Goal: Task Accomplishment & Management: Complete application form

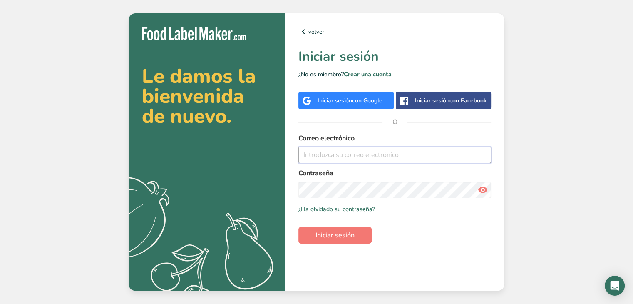
click at [385, 152] on input "email" at bounding box center [394, 154] width 193 height 17
click at [392, 162] on input "email" at bounding box center [394, 154] width 193 height 17
paste input "[PERSON_NAME][EMAIL_ADDRESS][PERSON_NAME][DOMAIN_NAME]"
type input "[PERSON_NAME][EMAIL_ADDRESS][PERSON_NAME][DOMAIN_NAME]"
click at [485, 195] on icon at bounding box center [483, 189] width 10 height 15
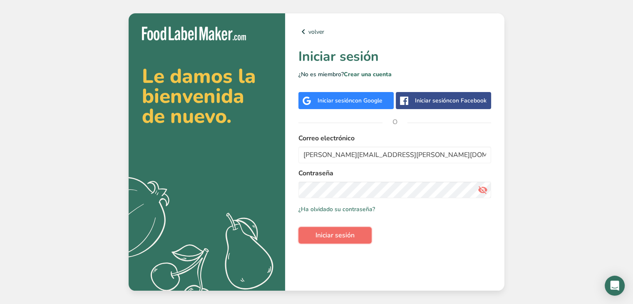
click at [351, 235] on span "Iniciar sesión" at bounding box center [334, 235] width 39 height 10
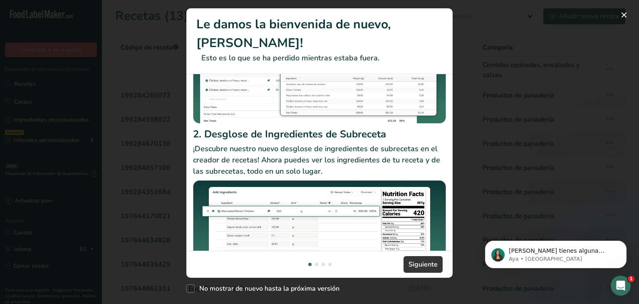
scroll to position [126, 0]
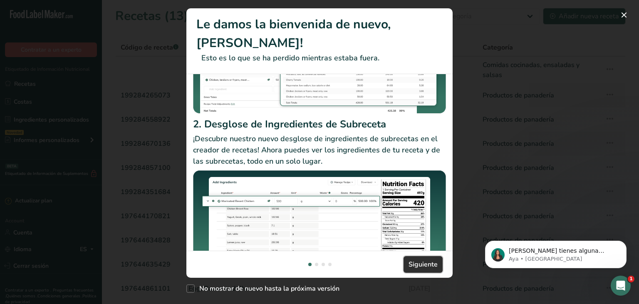
click at [426, 265] on span "Siguiente" at bounding box center [423, 264] width 29 height 10
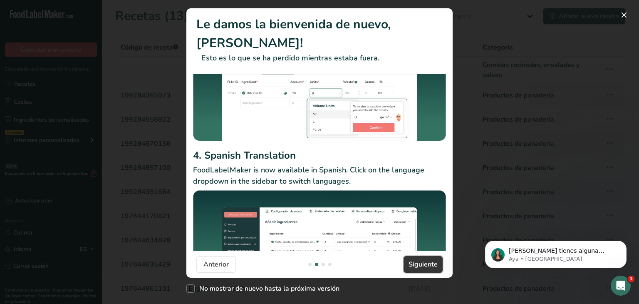
scroll to position [108, 0]
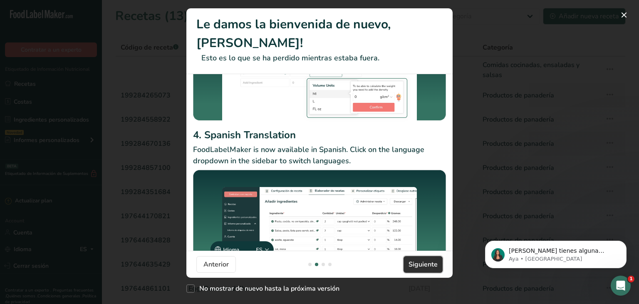
click at [419, 263] on span "Siguiente" at bounding box center [423, 264] width 29 height 10
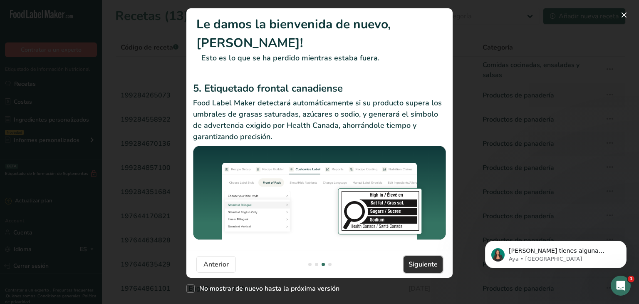
click at [419, 263] on span "Siguiente" at bounding box center [423, 264] width 29 height 10
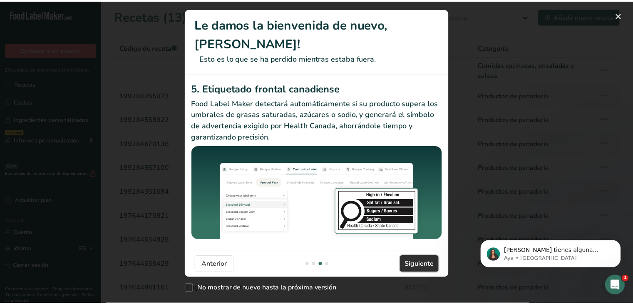
scroll to position [0, 799]
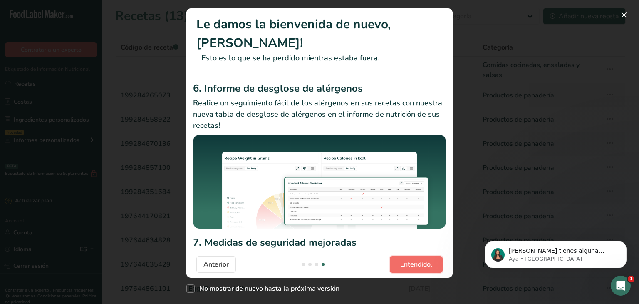
click at [419, 263] on span "Entendido." at bounding box center [416, 264] width 32 height 10
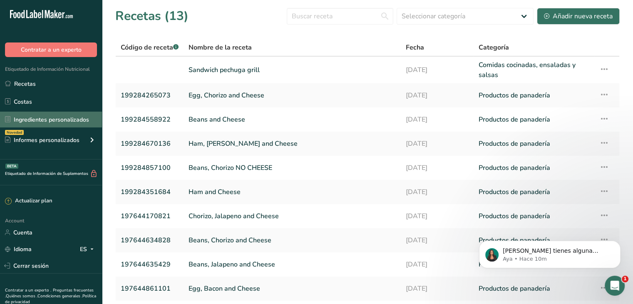
scroll to position [29, 0]
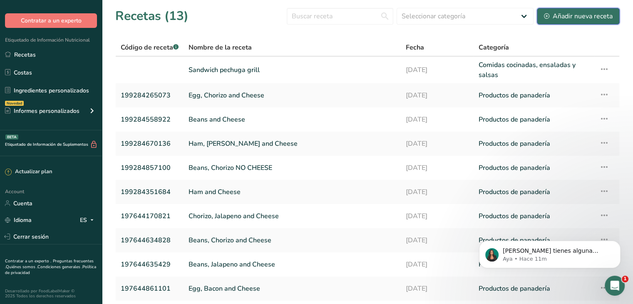
click at [547, 8] on button "Añadir nueva receta" at bounding box center [578, 16] width 83 height 17
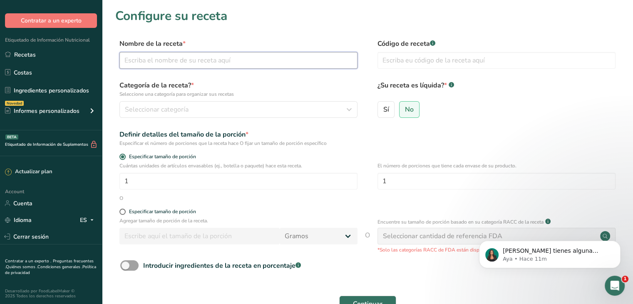
click at [216, 62] on input "text" at bounding box center [238, 60] width 238 height 17
type input "Wrap Vegano"
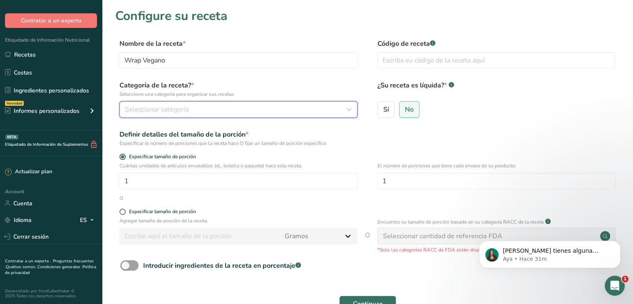
click at [191, 110] on div "Seleccionar categoría" at bounding box center [236, 109] width 222 height 10
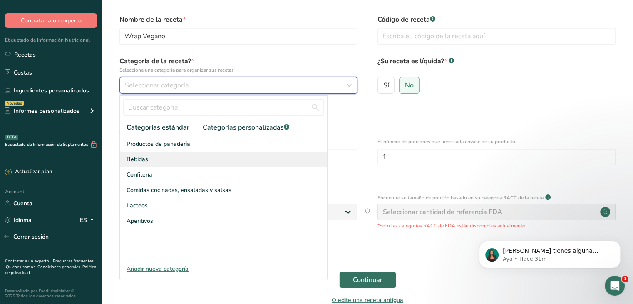
scroll to position [28, 0]
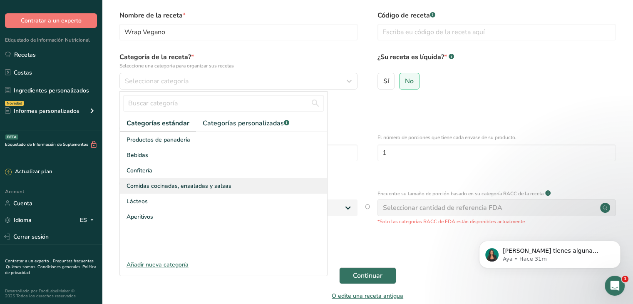
click at [205, 182] on span "Comidas cocinadas, ensaladas y salsas" at bounding box center [178, 185] width 105 height 9
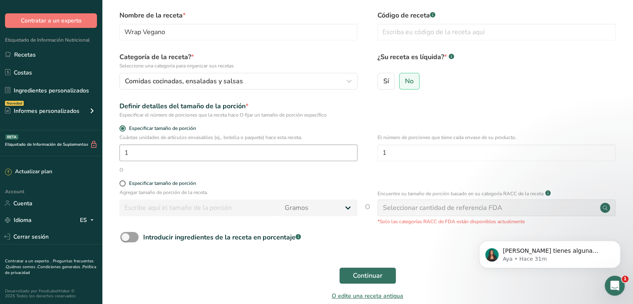
scroll to position [0, 0]
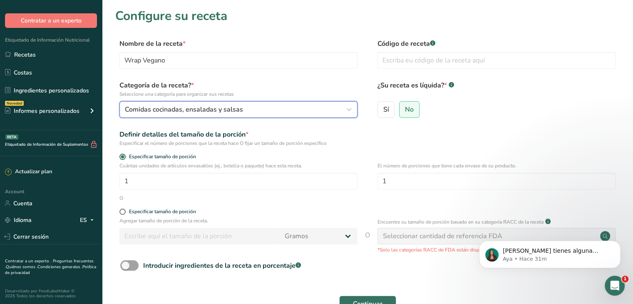
click at [264, 109] on div "Comidas cocinadas, ensaladas y salsas" at bounding box center [236, 109] width 222 height 10
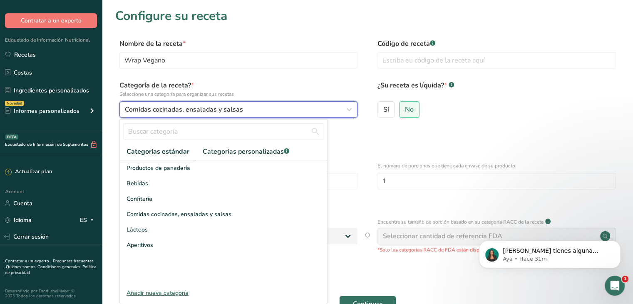
click at [264, 109] on div "Comidas cocinadas, ensaladas y salsas" at bounding box center [236, 109] width 222 height 10
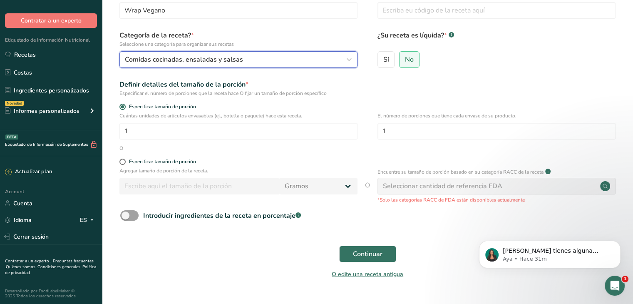
scroll to position [52, 0]
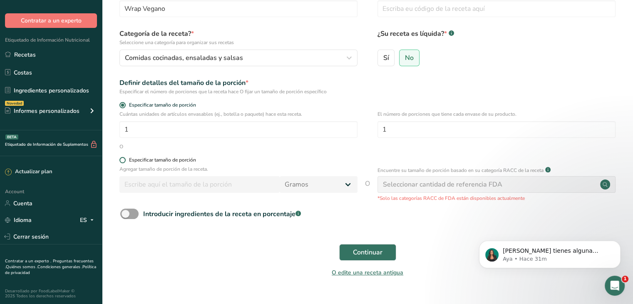
click at [121, 159] on span at bounding box center [122, 160] width 6 height 6
click at [121, 159] on input "Especificar tamaño de porción" at bounding box center [121, 159] width 5 height 5
radio input "true"
radio input "false"
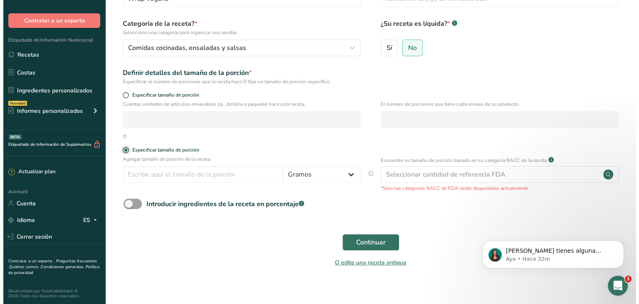
scroll to position [70, 0]
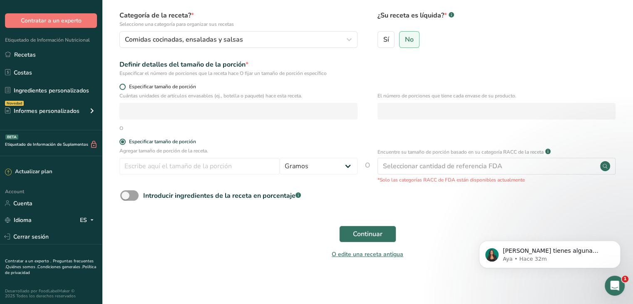
click at [124, 84] on span at bounding box center [122, 87] width 6 height 6
click at [124, 84] on input "Especificar tamaño de porción" at bounding box center [121, 86] width 5 height 5
radio input "true"
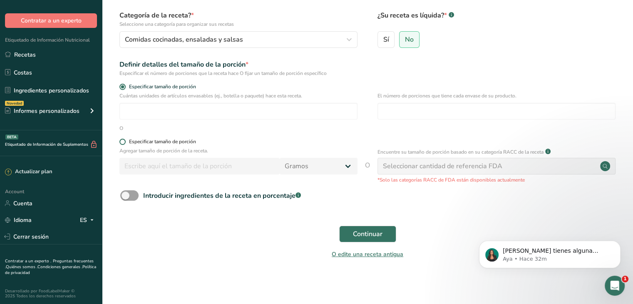
click at [123, 140] on span at bounding box center [122, 142] width 6 height 6
click at [123, 140] on input "Especificar tamaño de porción" at bounding box center [121, 141] width 5 height 5
radio input "true"
radio input "false"
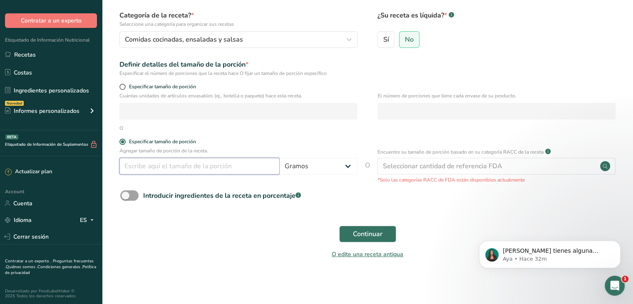
click at [136, 165] on input "number" at bounding box center [199, 166] width 160 height 17
click at [342, 163] on select "Gramos kg mg mcg libras onza [GEOGRAPHIC_DATA] mL onza líquida [GEOGRAPHIC_DATA…" at bounding box center [319, 166] width 78 height 17
click at [349, 171] on select "Gramos kg mg mcg libras onza [GEOGRAPHIC_DATA] mL onza líquida [GEOGRAPHIC_DATA…" at bounding box center [319, 166] width 78 height 17
click at [156, 164] on input "number" at bounding box center [199, 166] width 160 height 17
type input "1"
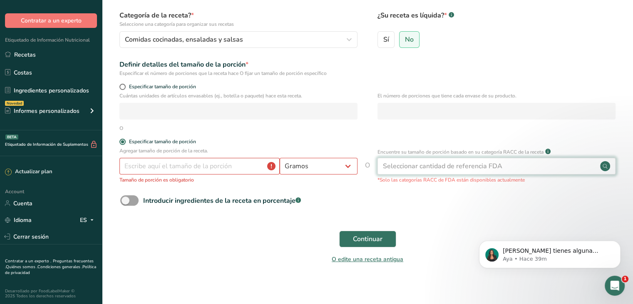
click at [419, 163] on div "Seleccionar cantidad de referencia FDA" at bounding box center [442, 166] width 119 height 10
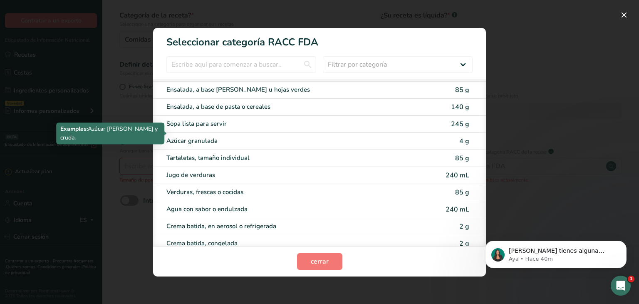
scroll to position [1603, 0]
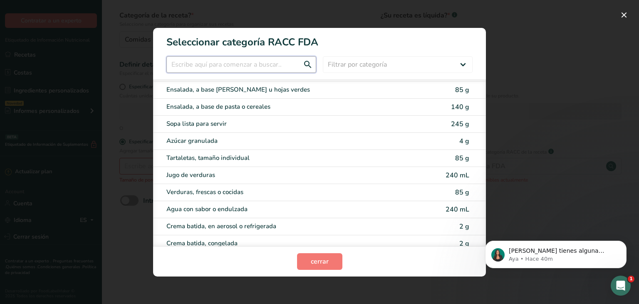
click at [248, 64] on input "RACC Category Selection Modal" at bounding box center [241, 64] width 150 height 17
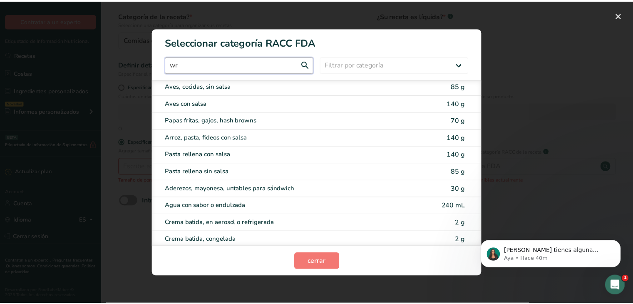
scroll to position [0, 0]
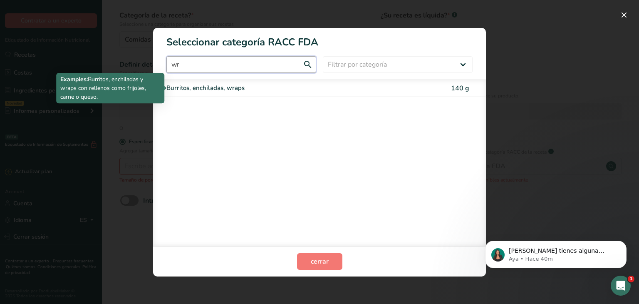
type input "wr"
click at [229, 87] on div "Burritos, enchiladas, wraps" at bounding box center [284, 88] width 236 height 10
type input "140"
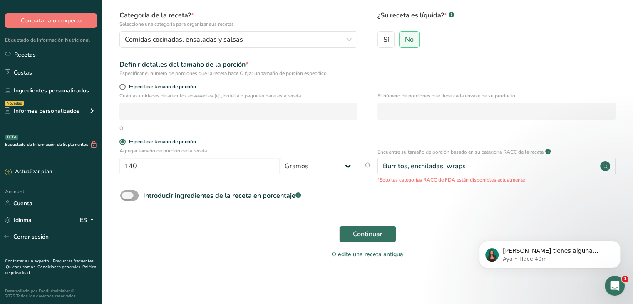
click at [131, 195] on span at bounding box center [129, 195] width 18 height 10
click at [126, 195] on input "Introducir ingredientes de la receta en porcentaje .a-a{fill:#347362;}.b-a{fill…" at bounding box center [122, 195] width 5 height 5
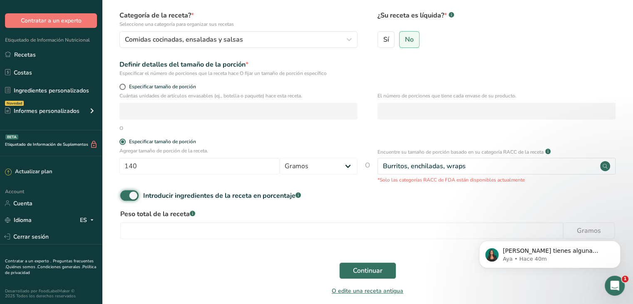
scroll to position [107, 0]
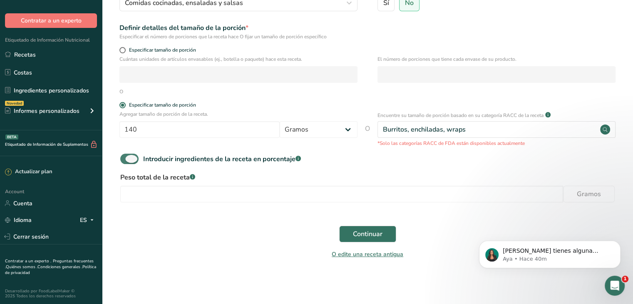
click at [130, 159] on span at bounding box center [129, 159] width 18 height 10
click at [126, 159] on input "Introducir ingredientes de la receta en porcentaje .a-a{fill:#347362;}.b-a{fill…" at bounding box center [122, 158] width 5 height 5
checkbox input "false"
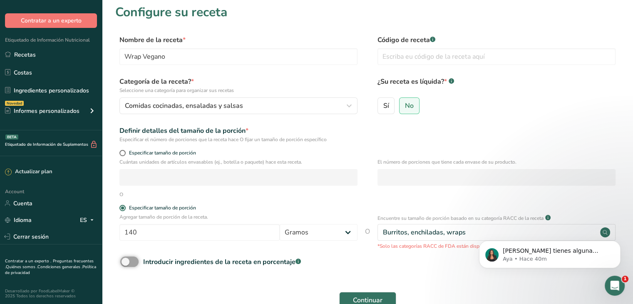
scroll to position [0, 0]
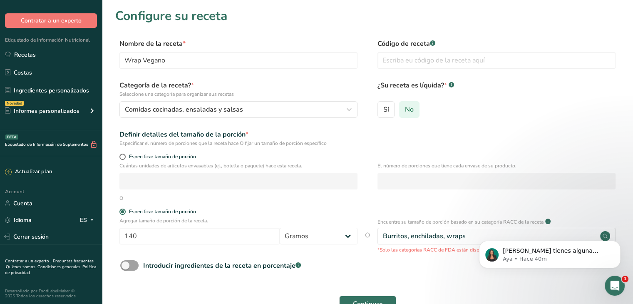
click at [414, 109] on label "No" at bounding box center [409, 109] width 20 height 17
click at [405, 109] on input "No" at bounding box center [401, 109] width 5 height 5
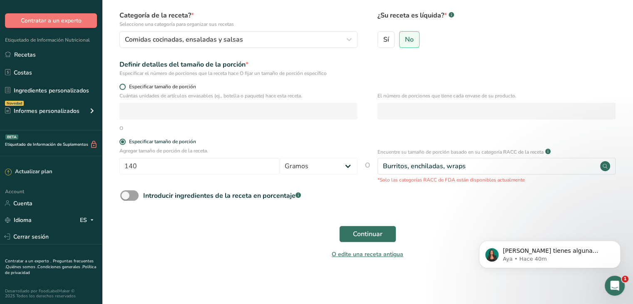
click at [123, 85] on span at bounding box center [122, 87] width 6 height 6
click at [123, 85] on input "Especificar tamaño de porción" at bounding box center [121, 86] width 5 height 5
radio input "true"
radio input "false"
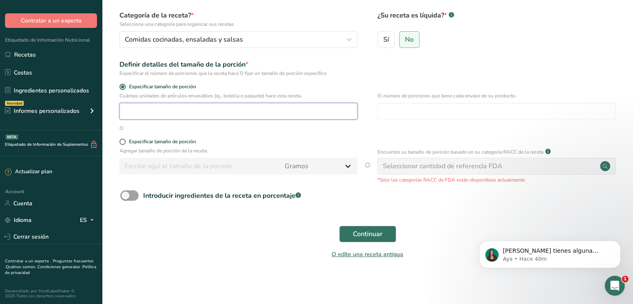
click at [156, 111] on input "number" at bounding box center [238, 111] width 238 height 17
type input "1"
click at [401, 112] on input "number" at bounding box center [496, 111] width 238 height 17
type input "1"
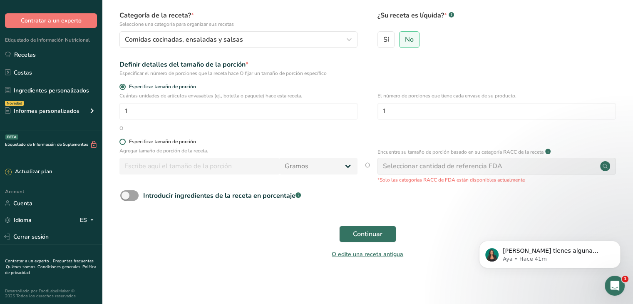
click at [121, 142] on span at bounding box center [122, 142] width 6 height 6
click at [121, 142] on input "Especificar tamaño de porción" at bounding box center [121, 141] width 5 height 5
radio input "true"
radio input "false"
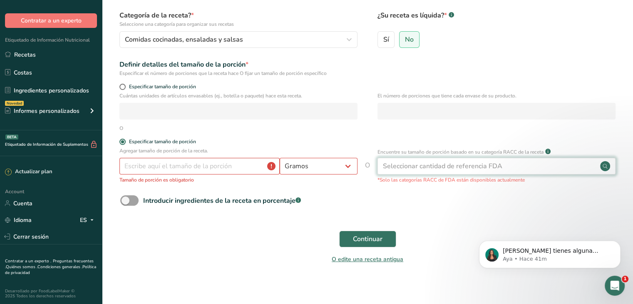
click at [454, 167] on div "Seleccionar cantidad de referencia FDA" at bounding box center [442, 166] width 119 height 10
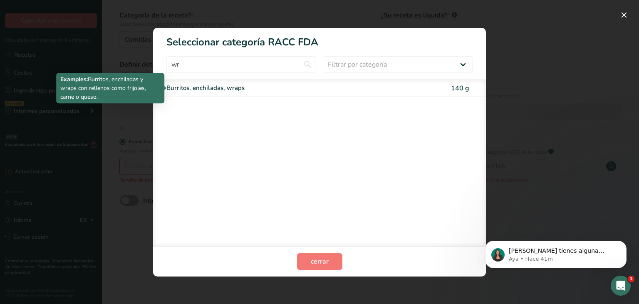
click at [238, 85] on div "Burritos, enchiladas, wraps" at bounding box center [284, 88] width 236 height 10
type input "140"
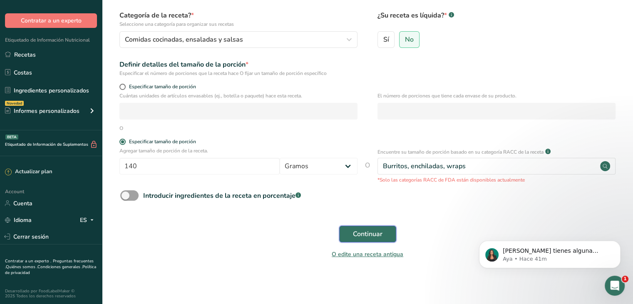
click at [376, 228] on button "Continuar" at bounding box center [367, 234] width 57 height 17
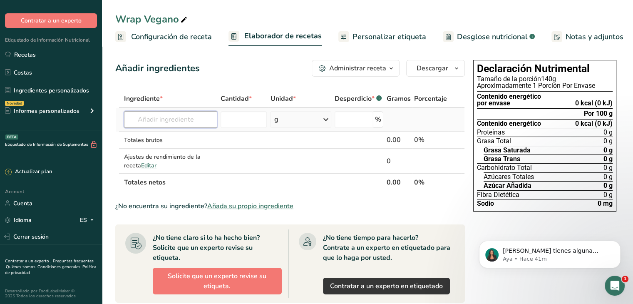
click at [193, 116] on input "text" at bounding box center [170, 119] width 93 height 17
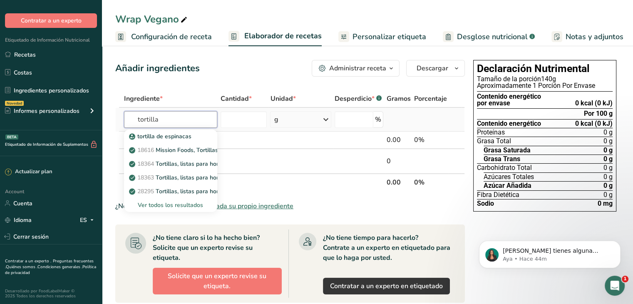
type input "tortilla"
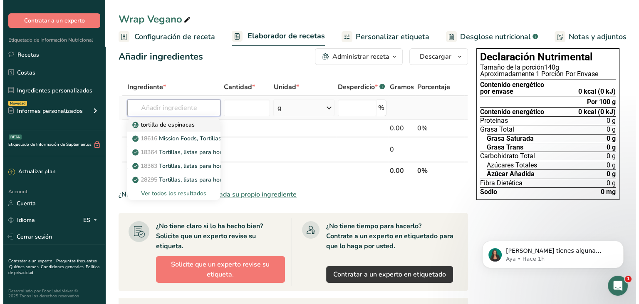
scroll to position [3, 0]
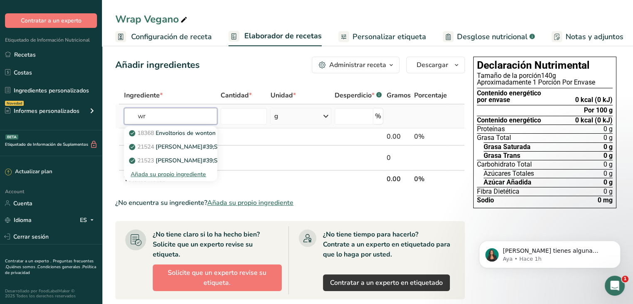
type input "w"
type input "tortilla"
click at [171, 198] on div "Ver todos los resultados" at bounding box center [170, 201] width 79 height 9
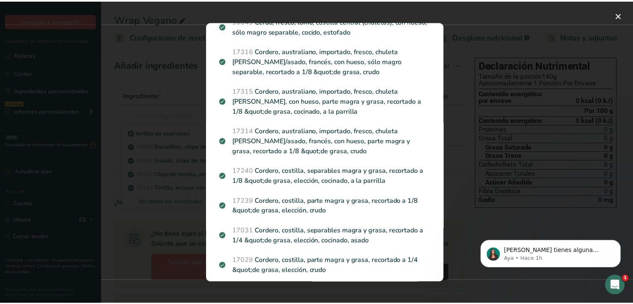
scroll to position [1080, 0]
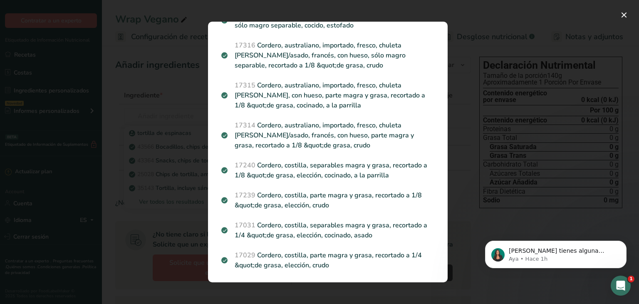
click at [455, 102] on div "Resultados de búsqueda tortilla de espinacas 43566 Bocadillos, chips de tortill…" at bounding box center [328, 151] width 266 height 287
click at [624, 12] on button "Search results modal" at bounding box center [623, 14] width 13 height 13
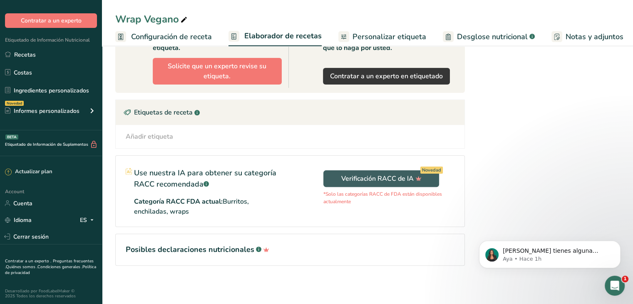
scroll to position [0, 0]
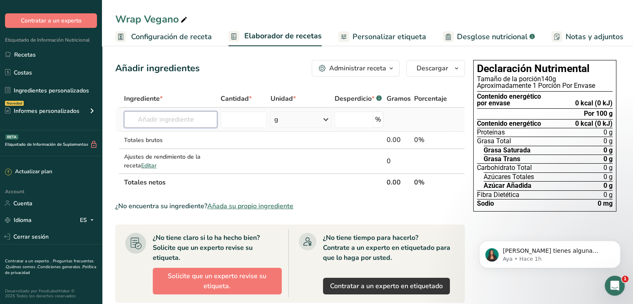
click at [181, 112] on input "text" at bounding box center [170, 119] width 93 height 17
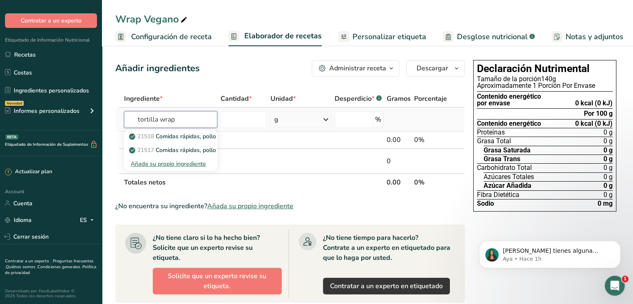
type input "tortilla wrap"
click at [179, 163] on div "Añada su propio ingrediente" at bounding box center [170, 163] width 79 height 9
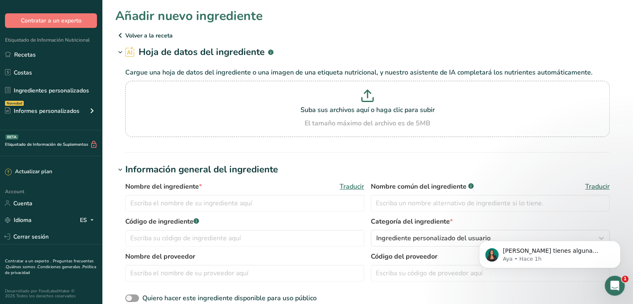
click at [123, 35] on icon at bounding box center [120, 35] width 10 height 15
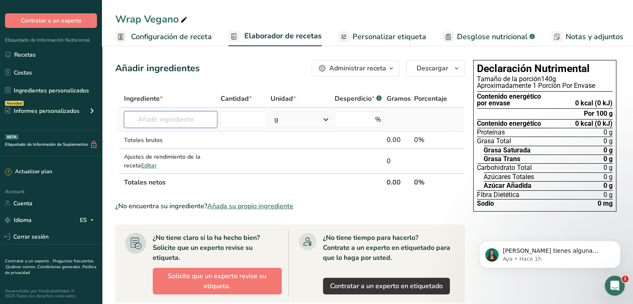
click at [176, 114] on input "text" at bounding box center [170, 119] width 93 height 17
type input "tortilla integral"
click at [188, 134] on p "28295 Tortillas, listas para hornear o freír, integrales" at bounding box center [204, 136] width 147 height 9
type input "Tortillas, ready-to-bake or -fry, whole wheat"
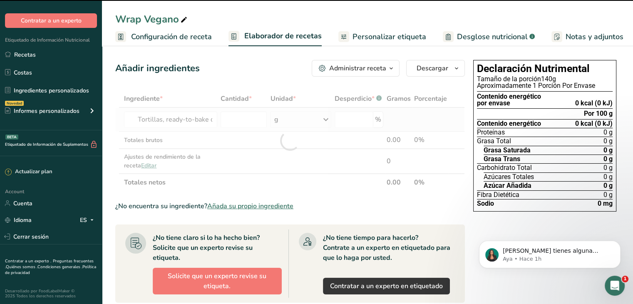
type input "0"
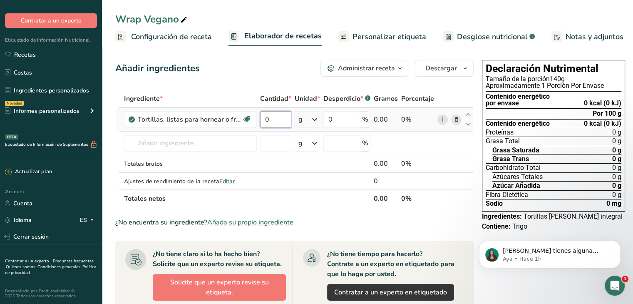
click at [273, 114] on input "0" at bounding box center [275, 119] width 31 height 17
type input "1"
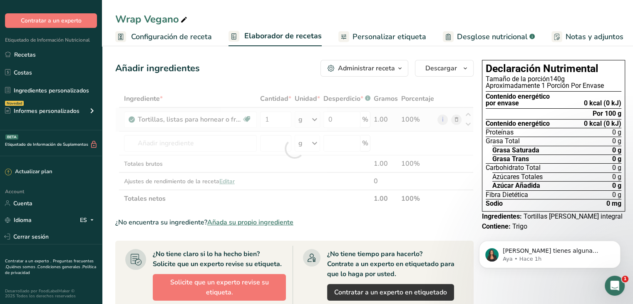
click at [313, 121] on div "Ingrediente * Cantidad * Unidad * Desperdicio * .a-a{fill:#347362;}.b-a{fill:#f…" at bounding box center [294, 148] width 358 height 117
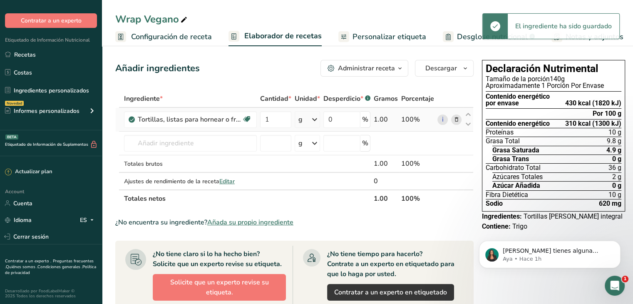
click at [313, 121] on icon at bounding box center [315, 119] width 10 height 15
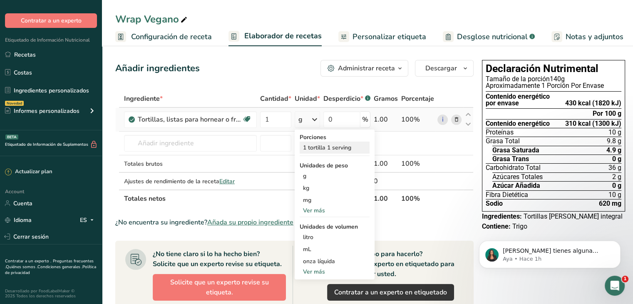
click at [330, 147] on div "1 tortilla 1 serving" at bounding box center [335, 147] width 70 height 12
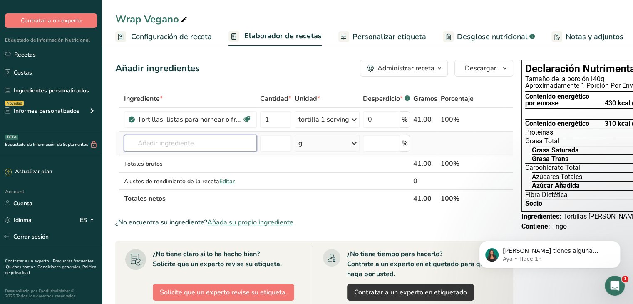
click at [159, 143] on input "text" at bounding box center [190, 143] width 133 height 17
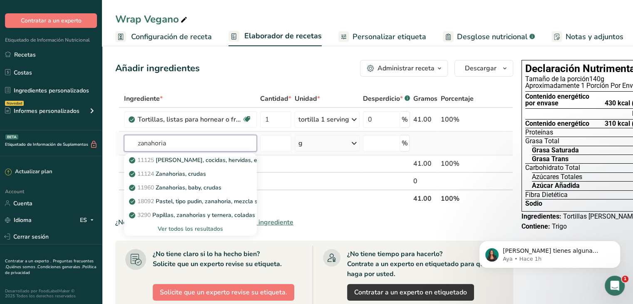
type input "zanahoria"
click at [209, 230] on div "Ver todos los resultados" at bounding box center [190, 228] width 119 height 9
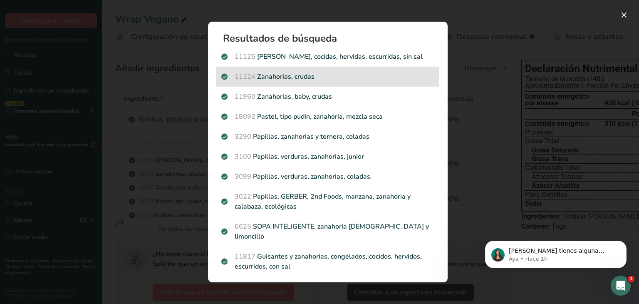
click at [280, 72] on p "11124 Zanahorias, crudas" at bounding box center [327, 77] width 213 height 10
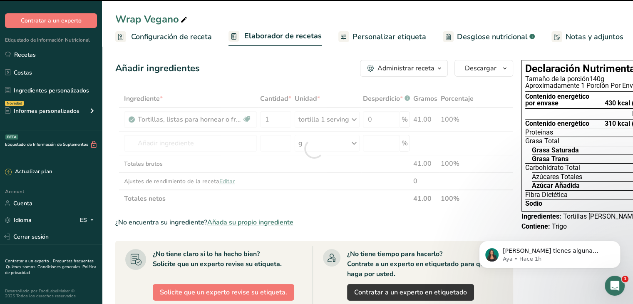
type input "0"
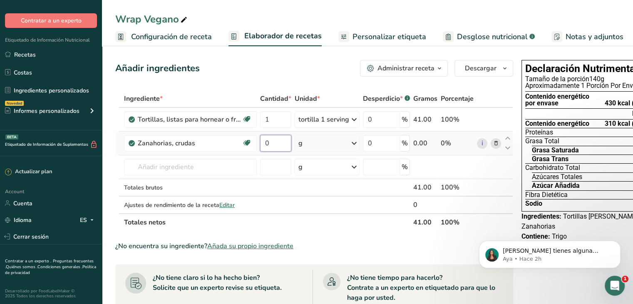
click at [278, 141] on input "0" at bounding box center [275, 143] width 31 height 17
type input "10"
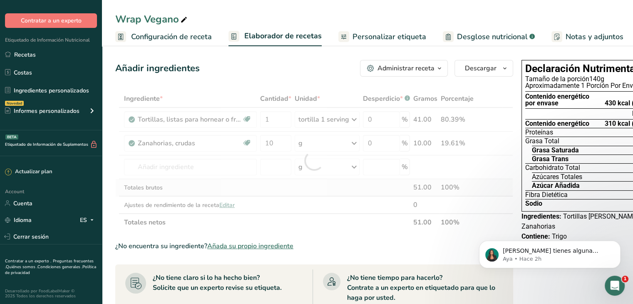
click at [278, 191] on div "Ingrediente * Cantidad * Unidad * Desperdicio * .a-a{fill:#347362;}.b-a{fill:#f…" at bounding box center [314, 160] width 398 height 141
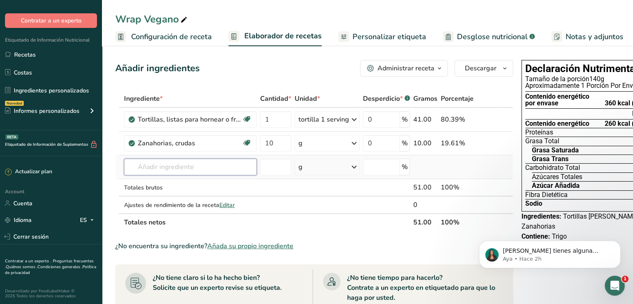
click at [173, 164] on input "text" at bounding box center [190, 167] width 133 height 17
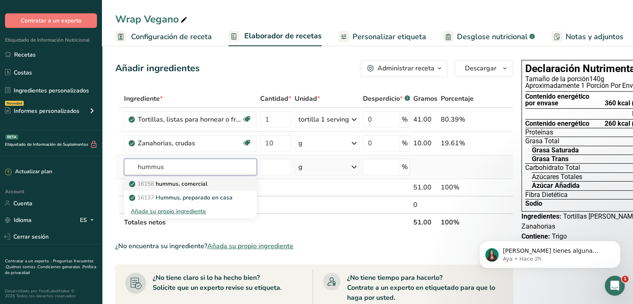
type input "hummus"
click at [179, 183] on p "16158 hummus, comercial" at bounding box center [169, 183] width 77 height 9
type input "Hummus, commercial"
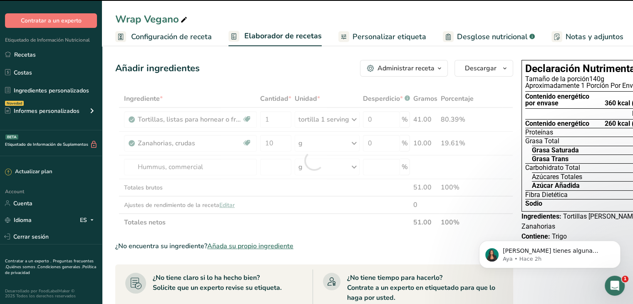
type input "0"
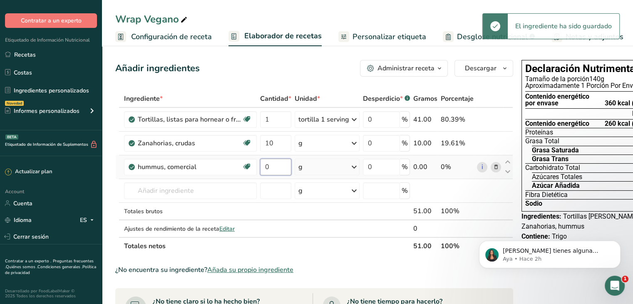
click at [278, 161] on input "0" at bounding box center [275, 167] width 31 height 17
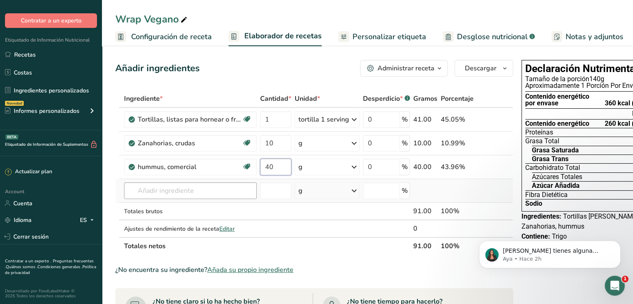
type input "40"
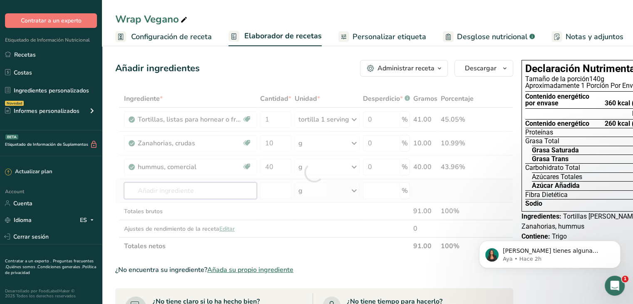
click at [181, 195] on div "Ingrediente * Cantidad * Unidad * Desperdicio * .a-a{fill:#347362;}.b-a{fill:#f…" at bounding box center [314, 172] width 398 height 165
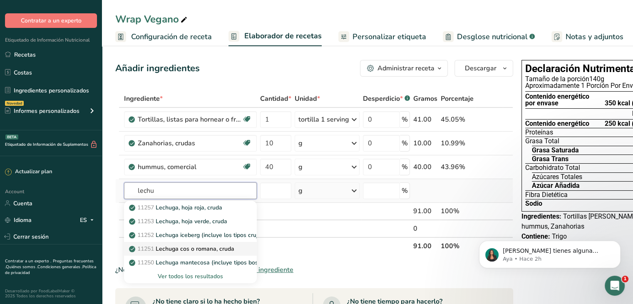
type input "lechu"
click at [198, 244] on p "11251 Lechuga cos o romana, cruda" at bounding box center [183, 248] width 104 height 9
type input "Lettuce, cos or romaine, raw"
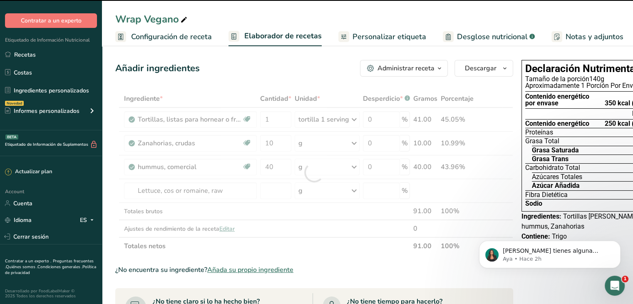
type input "0"
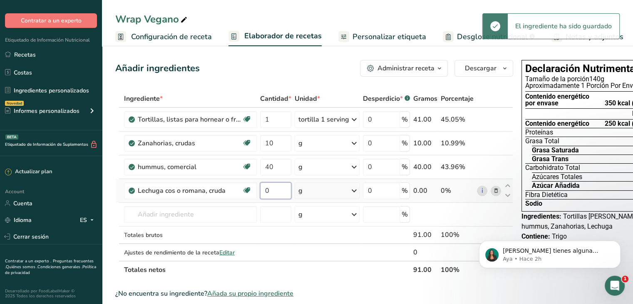
click at [270, 189] on input "0" at bounding box center [275, 190] width 31 height 17
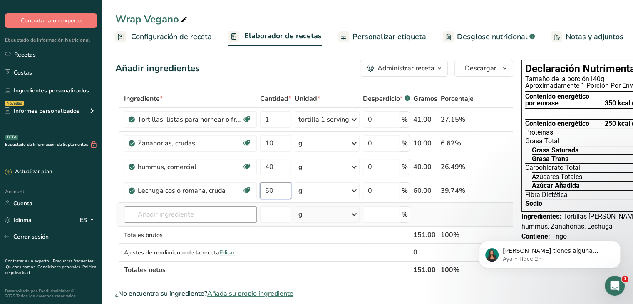
type input "60"
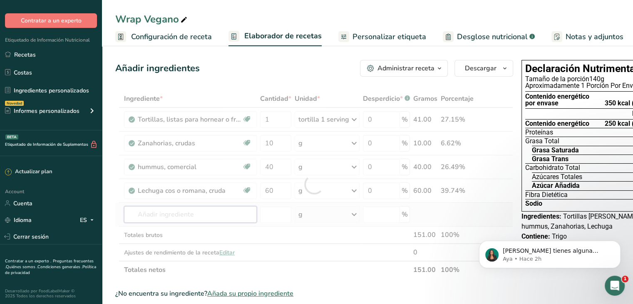
click at [244, 207] on div "Ingrediente * Cantidad * Unidad * Desperdicio * .a-a{fill:#347362;}.b-a{fill:#f…" at bounding box center [314, 184] width 398 height 188
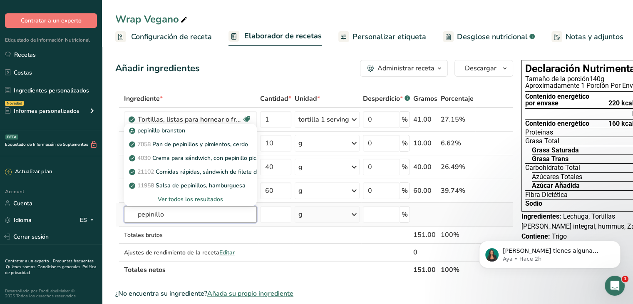
type input "pepinillo"
click at [196, 199] on div "Ver todos los resultados" at bounding box center [190, 199] width 119 height 9
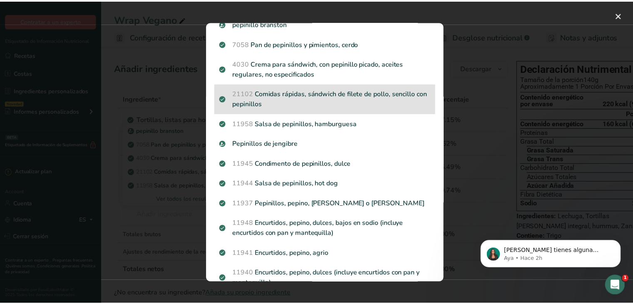
scroll to position [52, 0]
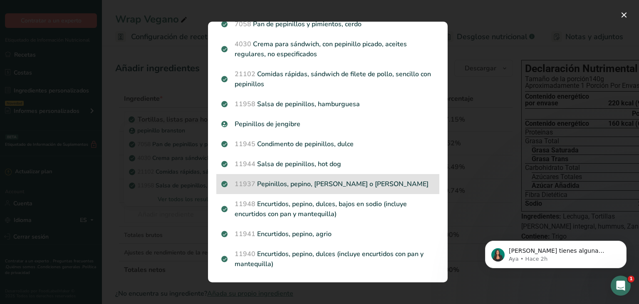
click at [343, 174] on div "11937 [PERSON_NAME], pepino, eneldo o eneldo kosher" at bounding box center [327, 184] width 223 height 20
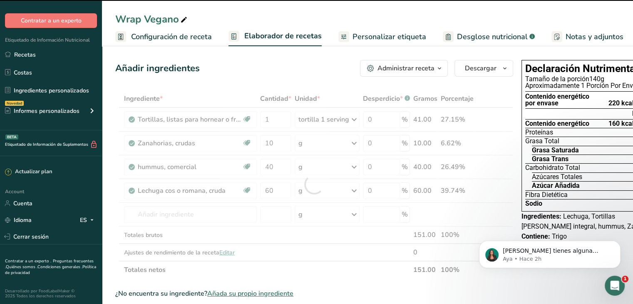
type input "0"
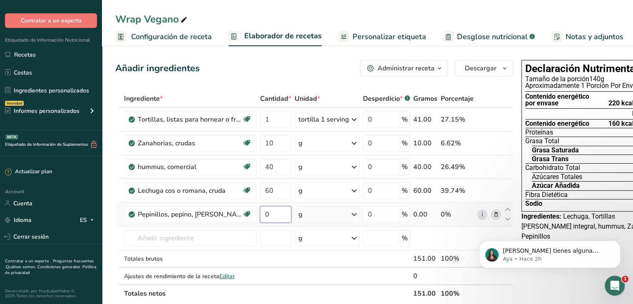
click at [275, 212] on input "0" at bounding box center [275, 214] width 31 height 17
type input "5"
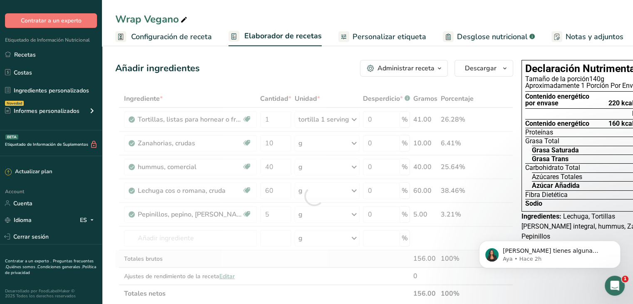
click at [255, 254] on div "Ingrediente * Cantidad * Unidad * Desperdicio * .a-a{fill:#347362;}.b-a{fill:#f…" at bounding box center [314, 196] width 398 height 212
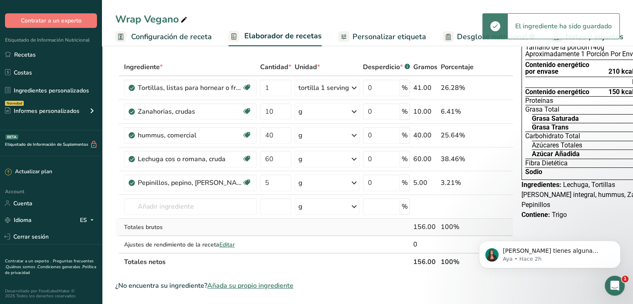
scroll to position [37, 0]
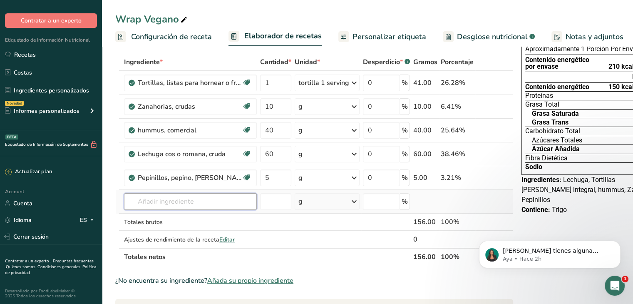
click at [173, 200] on input "text" at bounding box center [190, 201] width 133 height 17
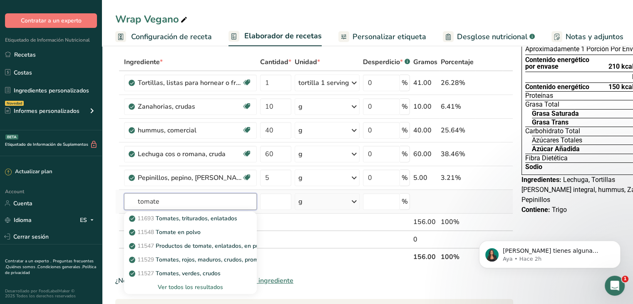
type input "tomate"
click at [208, 286] on div "Ver todos los resultados" at bounding box center [190, 287] width 119 height 9
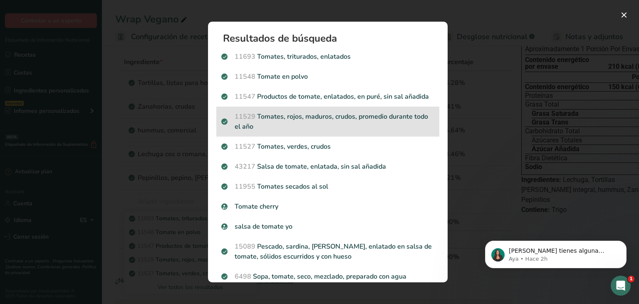
click at [353, 129] on p "11529 Tomates, rojos, maduros, crudos, promedio durante todo el año" at bounding box center [327, 122] width 213 height 20
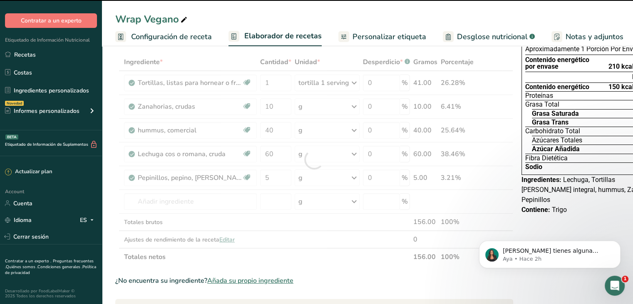
type input "0"
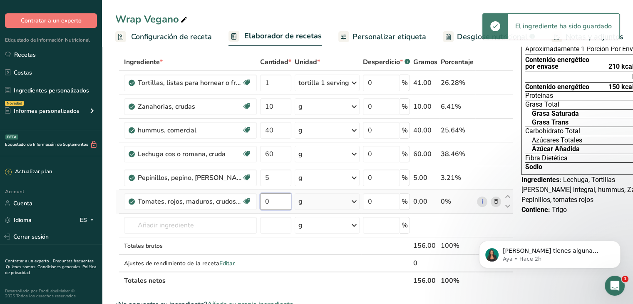
click at [278, 195] on input "0" at bounding box center [275, 201] width 31 height 17
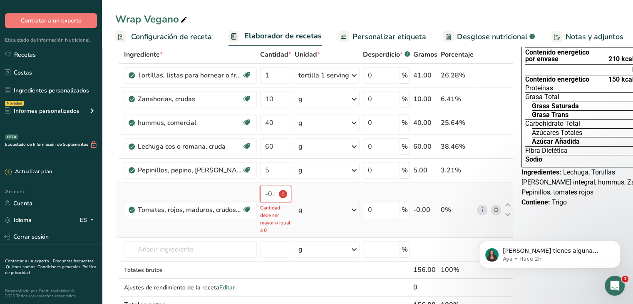
scroll to position [42, 0]
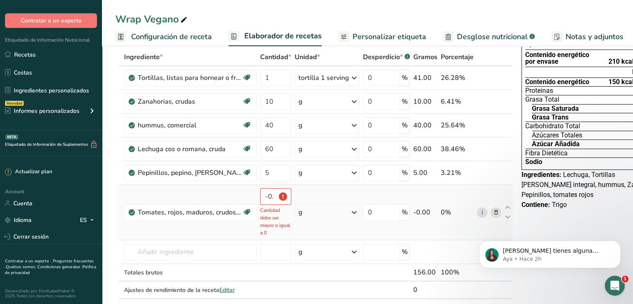
click at [275, 206] on p "Cantidad debe ser mayor o igual a 0" at bounding box center [275, 221] width 31 height 30
click at [274, 198] on input "-0.000011" at bounding box center [275, 196] width 31 height 17
type input "-1"
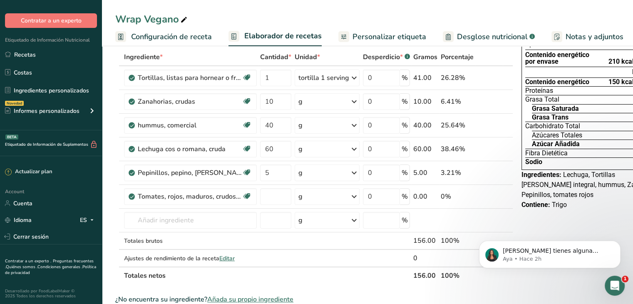
type input "0"
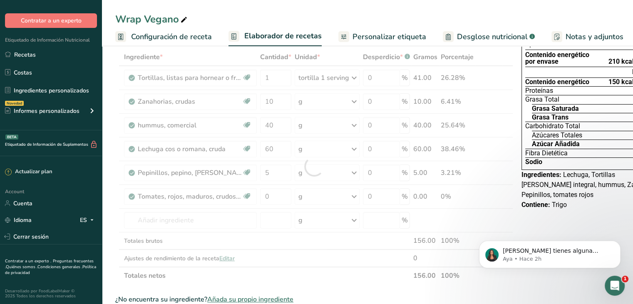
click at [550, 216] on div "Declaración Nutrimental Tamaño de la porción 140g Aproximadamente 1 Porción Por…" at bounding box center [593, 300] width 150 height 570
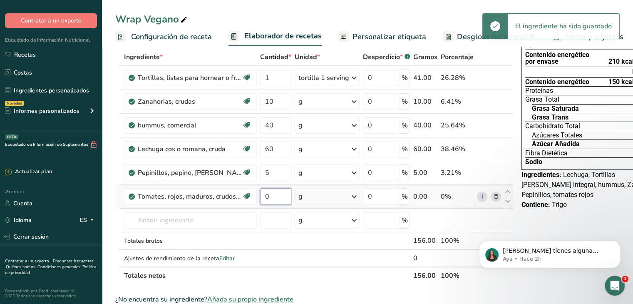
click at [277, 201] on input "0" at bounding box center [275, 196] width 31 height 17
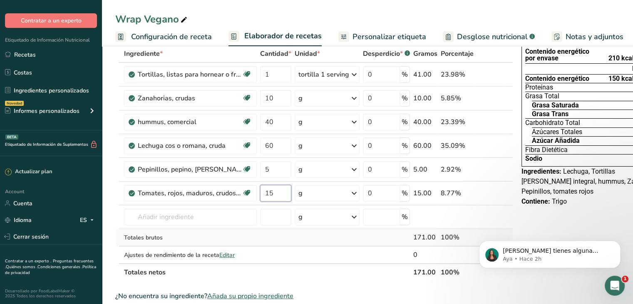
scroll to position [46, 0]
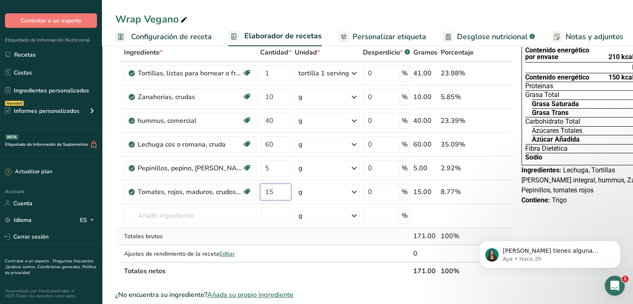
type input "15"
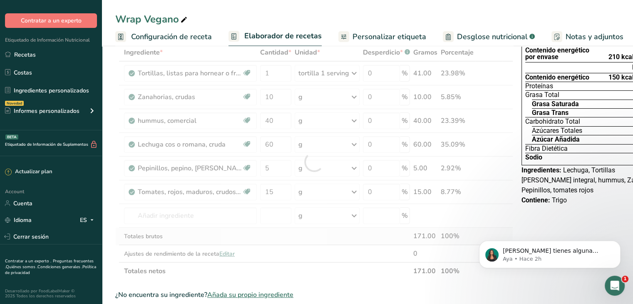
click at [290, 230] on div "Ingrediente * Cantidad * Unidad * Desperdicio * .a-a{fill:#347362;}.b-a{fill:#f…" at bounding box center [314, 162] width 398 height 236
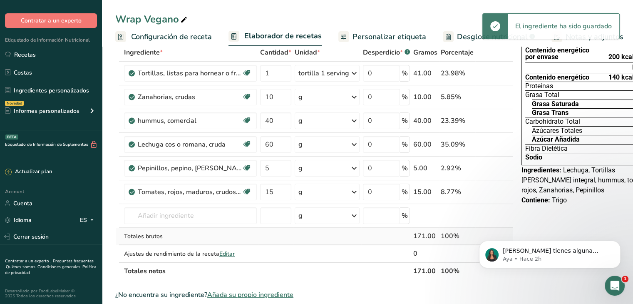
click at [290, 230] on td at bounding box center [275, 236] width 35 height 17
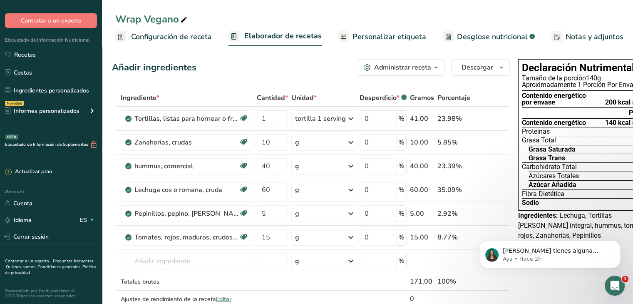
scroll to position [0, 0]
click at [590, 35] on span "Notas y adjuntos" at bounding box center [594, 36] width 58 height 11
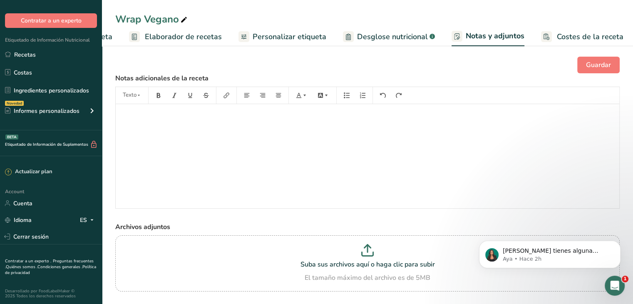
click at [546, 40] on rect at bounding box center [546, 36] width 11 height 11
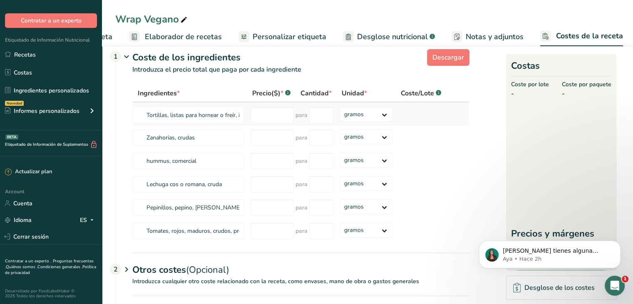
scroll to position [13, 0]
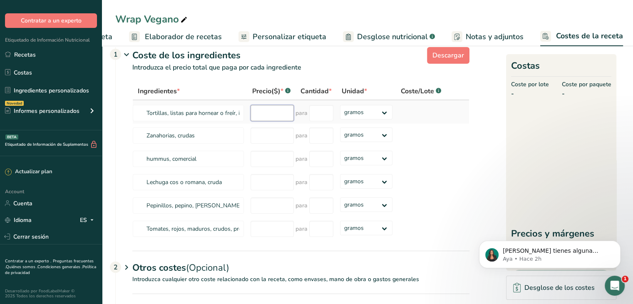
click at [288, 115] on input "number" at bounding box center [271, 113] width 43 height 16
type input "32"
click at [321, 109] on input "number" at bounding box center [321, 113] width 24 height 16
type input "8"
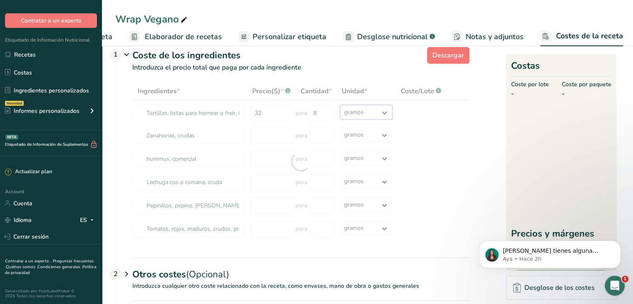
click at [369, 111] on div "Ingredientes * Precio($) * .a-a{fill:#347362;}.b-a{fill:#fff;} Cantidad * Unida…" at bounding box center [300, 161] width 337 height 158
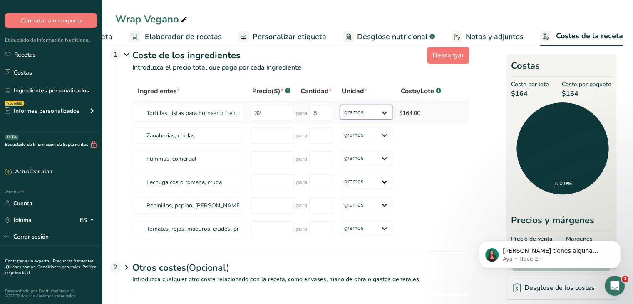
click at [383, 111] on select "gramos kg mg mcg libras onza" at bounding box center [366, 112] width 53 height 15
click at [384, 110] on select "gramos kg mg mcg libras onza" at bounding box center [366, 112] width 53 height 15
click at [318, 111] on input "8" at bounding box center [321, 113] width 24 height 16
click at [290, 131] on input "number" at bounding box center [271, 135] width 43 height 16
click at [281, 153] on input "number" at bounding box center [271, 159] width 43 height 16
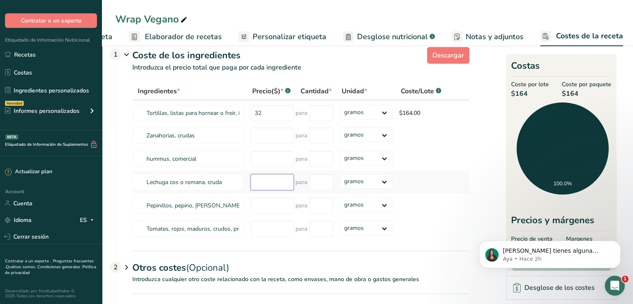
click at [275, 176] on input "number" at bounding box center [271, 182] width 43 height 16
click at [281, 151] on input "number" at bounding box center [271, 159] width 43 height 16
type input "21"
click at [325, 155] on input "number" at bounding box center [321, 159] width 24 height 16
type input "200"
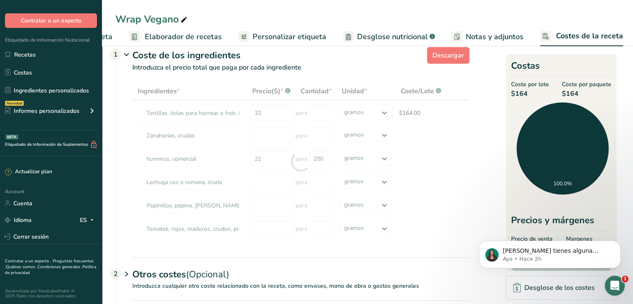
click at [483, 175] on section "Descargar Coste de los ingredientes 1 Introduzca el precio total que paga por c…" at bounding box center [367, 195] width 504 height 302
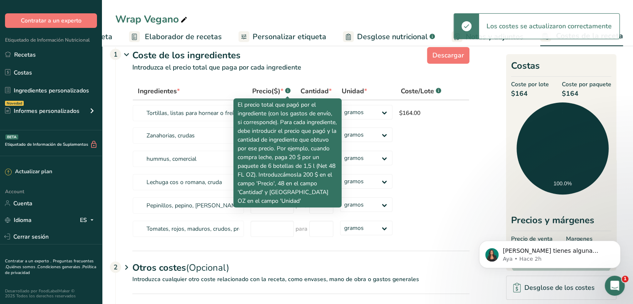
type input "8"
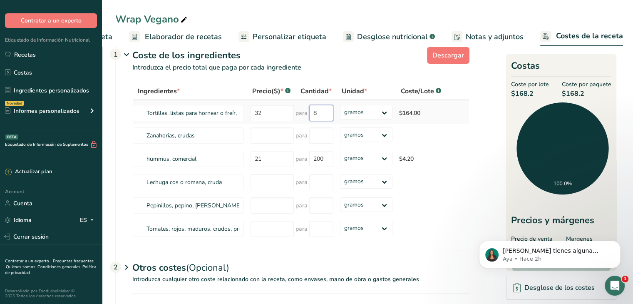
click at [318, 114] on input "8" at bounding box center [321, 113] width 24 height 16
type input "320"
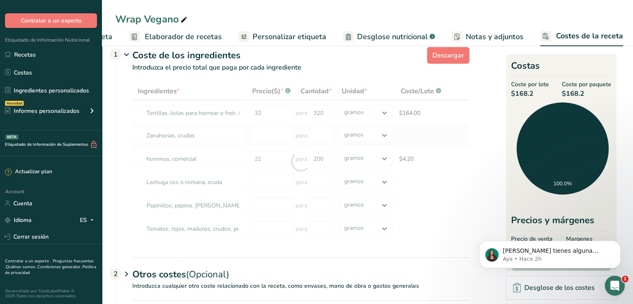
click at [449, 131] on div "Ingredientes * Precio($) * .a-a{fill:#347362;}.b-a{fill:#fff;} Cantidad * Unida…" at bounding box center [300, 161] width 337 height 158
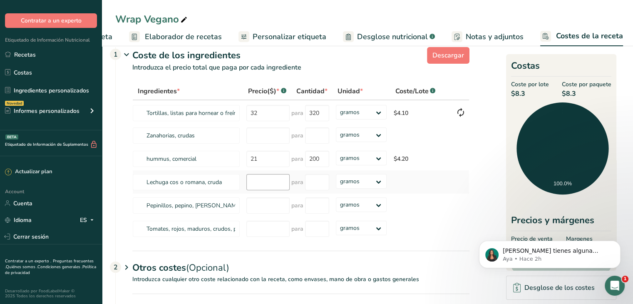
scroll to position [38, 0]
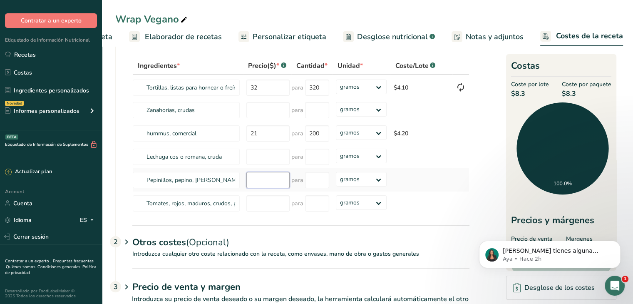
click at [260, 175] on input "number" at bounding box center [267, 180] width 43 height 16
click at [114, 129] on section "Descargar Coste de los ingredientes 1 Introduzca el precio total que paga por c…" at bounding box center [367, 166] width 531 height 322
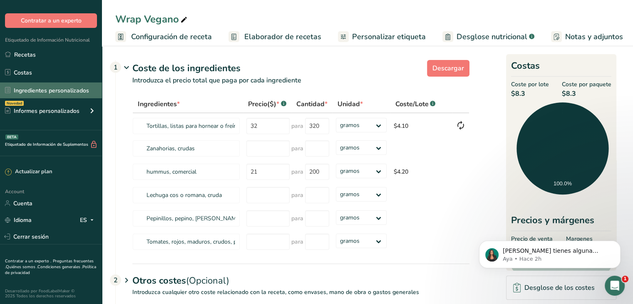
scroll to position [0, 0]
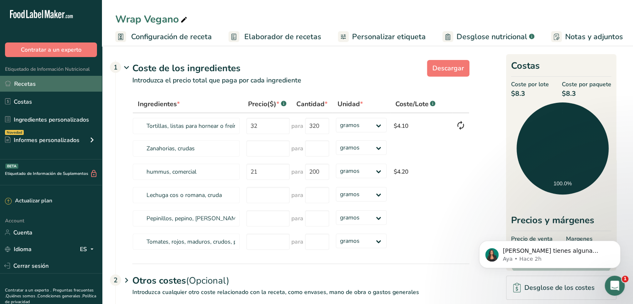
click at [49, 80] on link "Recetas" at bounding box center [51, 84] width 102 height 16
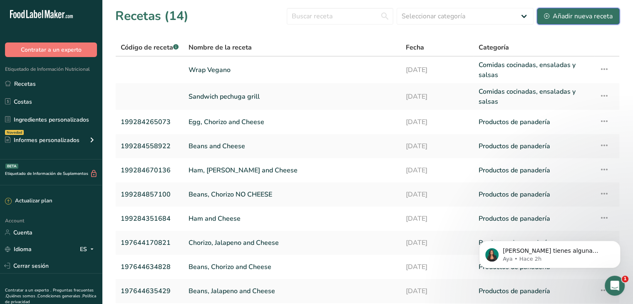
click at [564, 16] on div "Añadir nueva receta" at bounding box center [578, 16] width 69 height 10
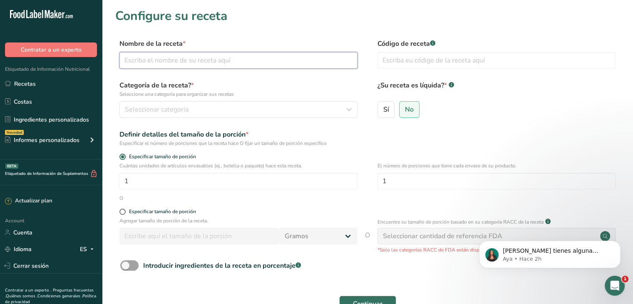
click at [176, 58] on input "text" at bounding box center [238, 60] width 238 height 17
type input "Panini de pavo"
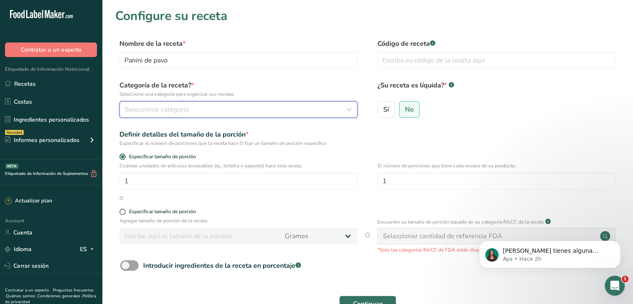
click at [166, 112] on span "Seleccionar categoría" at bounding box center [157, 109] width 64 height 10
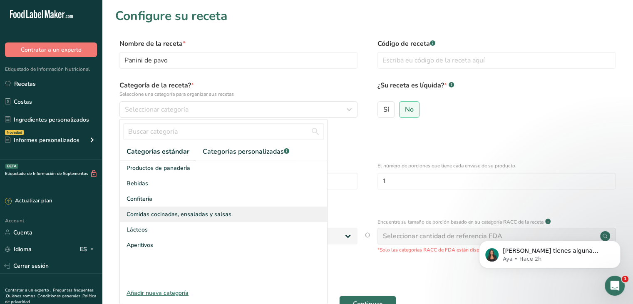
click at [184, 212] on span "Comidas cocinadas, ensaladas y salsas" at bounding box center [178, 214] width 105 height 9
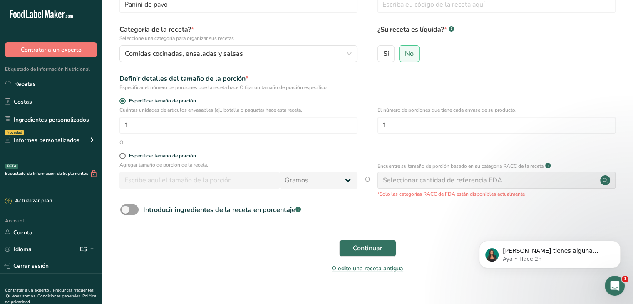
scroll to position [70, 0]
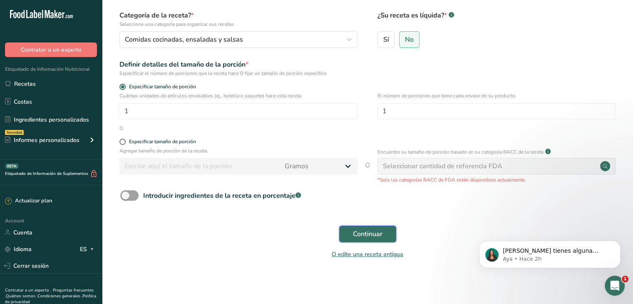
click at [361, 231] on span "Continuar" at bounding box center [368, 234] width 30 height 10
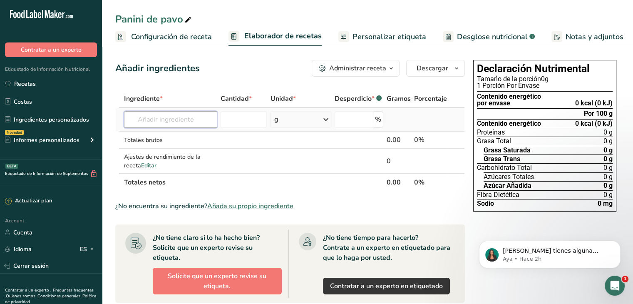
click at [170, 122] on input "text" at bounding box center [170, 119] width 93 height 17
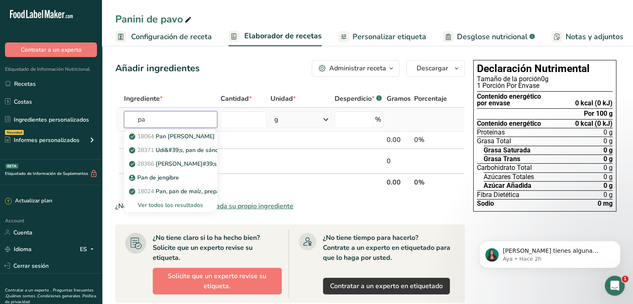
type input "p"
type input "pan integral"
click at [178, 208] on div "Ver todos los resultados" at bounding box center [170, 205] width 79 height 9
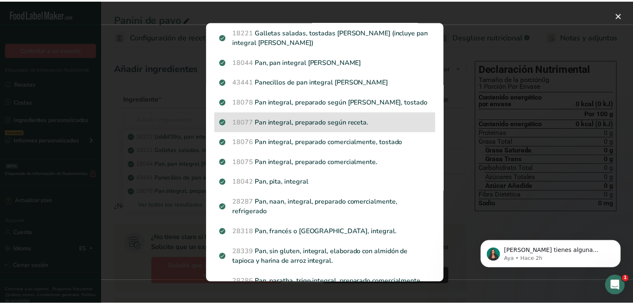
scroll to position [46, 0]
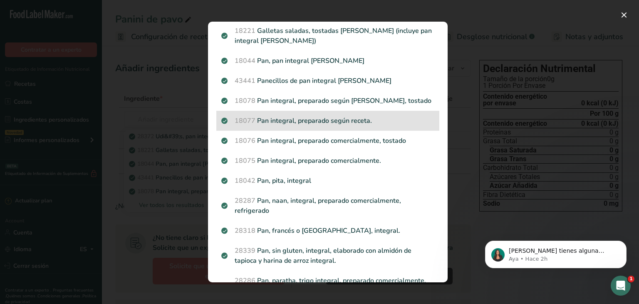
click at [366, 166] on div "18075 Pan integral, preparado comercialmente." at bounding box center [327, 161] width 223 height 20
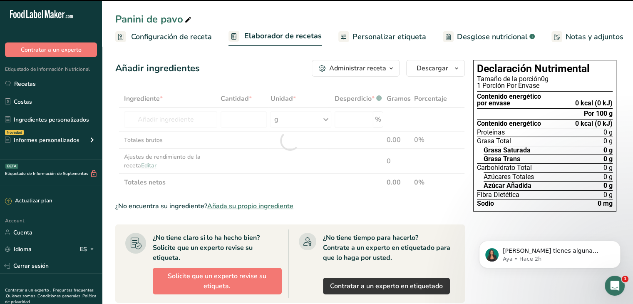
type input "0"
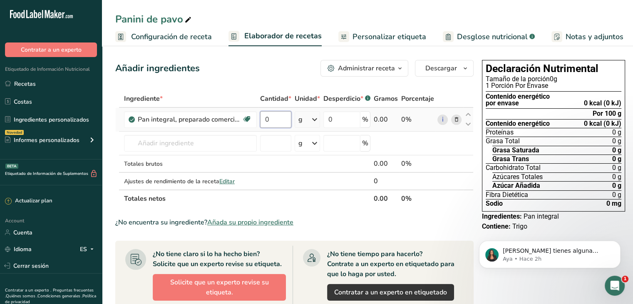
click at [278, 126] on input "0" at bounding box center [275, 119] width 31 height 17
type input "2"
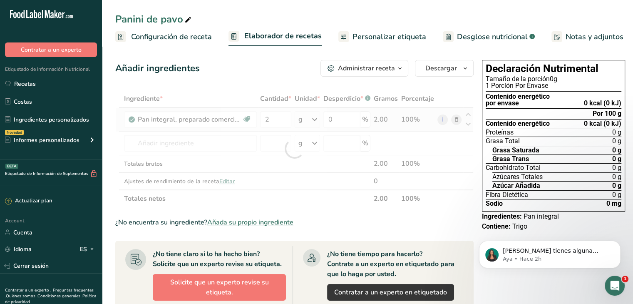
click at [315, 119] on div "Ingrediente * Cantidad * Unidad * Desperdicio * .a-a{fill:#347362;}.b-a{fill:#f…" at bounding box center [294, 148] width 358 height 117
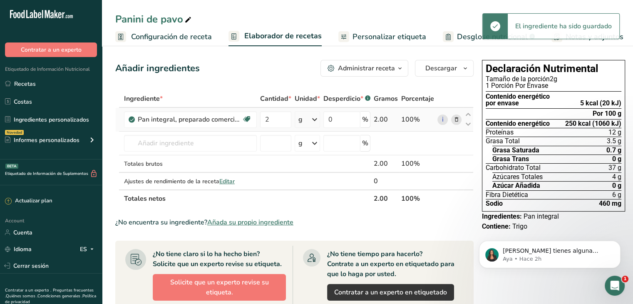
click at [315, 119] on icon at bounding box center [315, 119] width 10 height 15
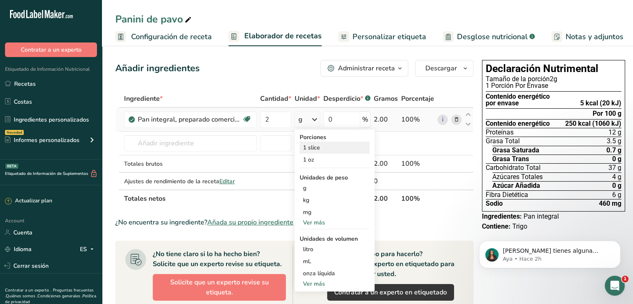
click at [317, 151] on div "1 slice" at bounding box center [335, 147] width 70 height 12
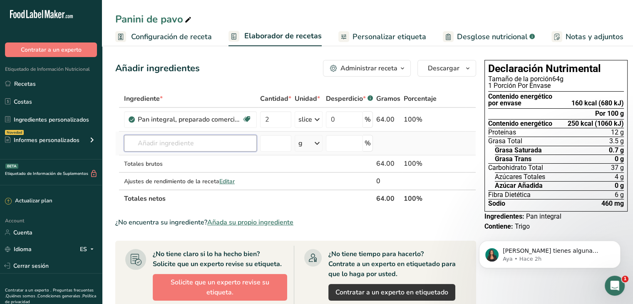
click at [223, 140] on input "text" at bounding box center [190, 143] width 133 height 17
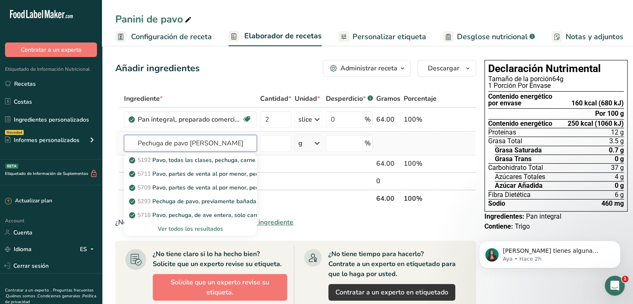
type input "Pechuga de pavo [PERSON_NAME]"
click at [206, 227] on div "Ver todos los resultados" at bounding box center [190, 228] width 119 height 9
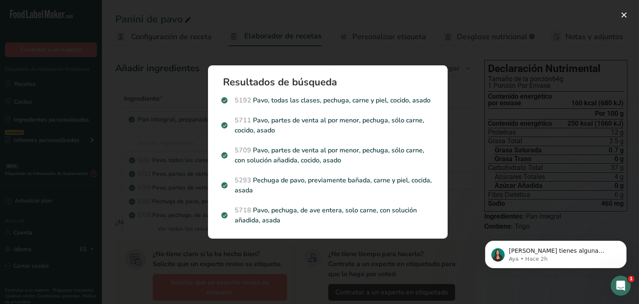
click at [459, 152] on div "Resultados de búsqueda 5192 Pavo, todas las clases, pechuga, carne y piel, coci…" at bounding box center [328, 152] width 266 height 200
click at [157, 141] on div "Search results modal" at bounding box center [319, 152] width 639 height 304
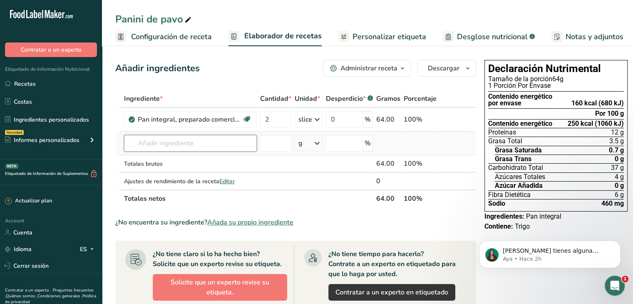
click at [197, 140] on input "text" at bounding box center [190, 143] width 133 height 17
type input "pavo rostizado"
click at [180, 176] on div "Añada su propio ingrediente" at bounding box center [190, 173] width 119 height 9
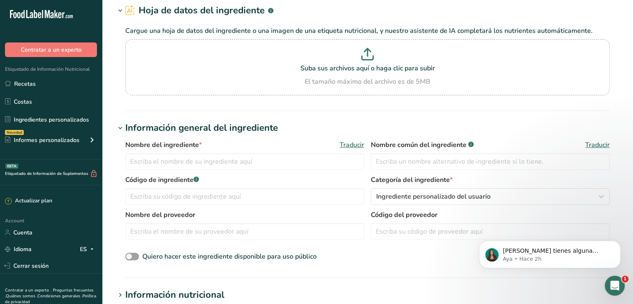
scroll to position [45, 0]
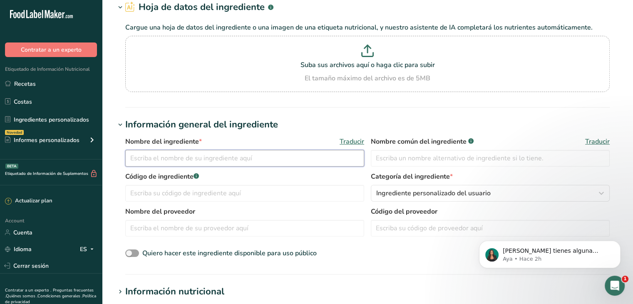
click at [209, 159] on input "text" at bounding box center [244, 158] width 239 height 17
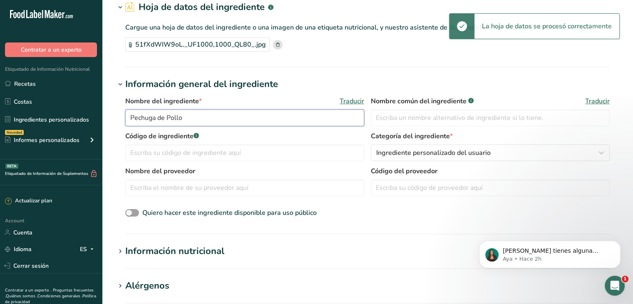
click at [238, 124] on input "Pechuga de Pollo" at bounding box center [244, 117] width 239 height 17
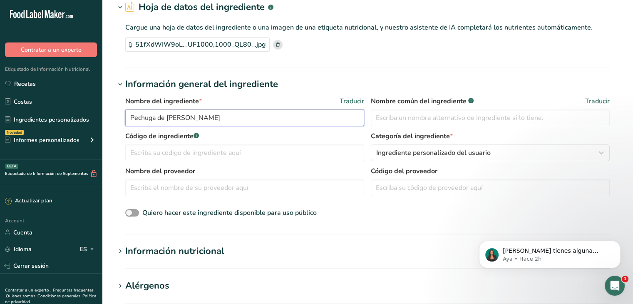
scroll to position [0, 0]
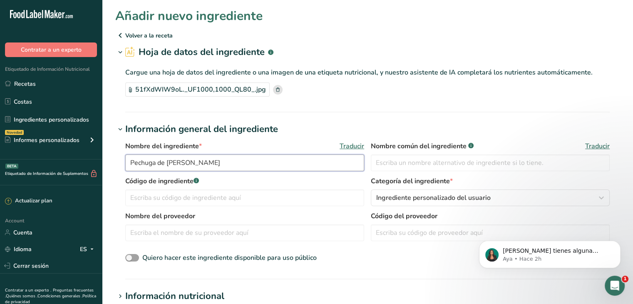
type input "Pechuga de [PERSON_NAME]"
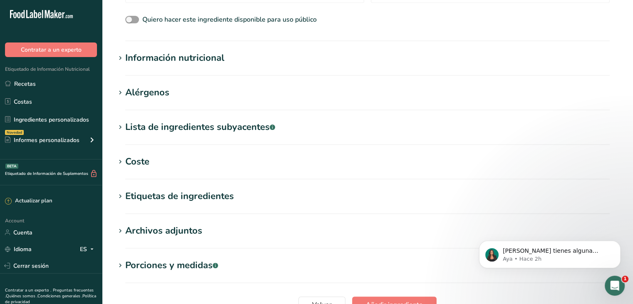
scroll to position [239, 0]
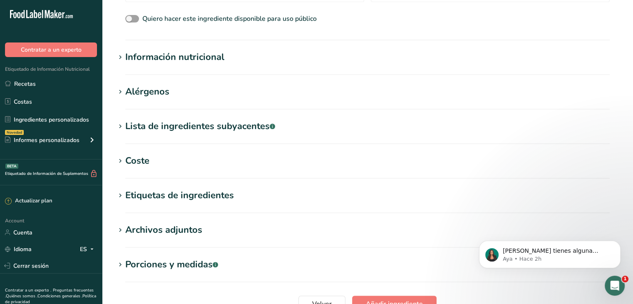
click at [210, 59] on div "Información nutricional" at bounding box center [174, 57] width 99 height 14
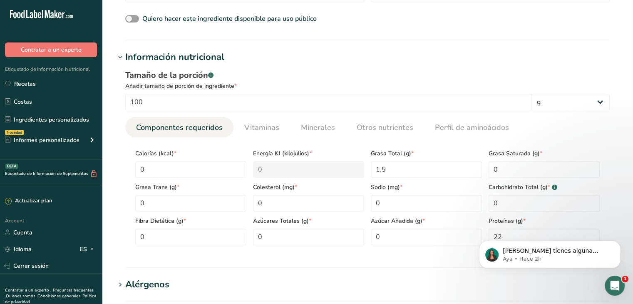
click at [210, 59] on div "Información nutricional" at bounding box center [174, 57] width 99 height 14
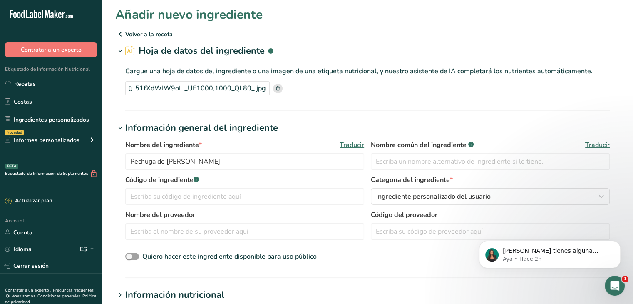
scroll to position [0, 0]
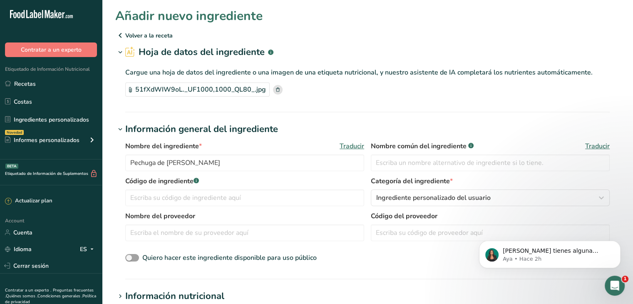
click at [119, 35] on icon at bounding box center [120, 35] width 10 height 15
